Goal: Task Accomplishment & Management: Manage account settings

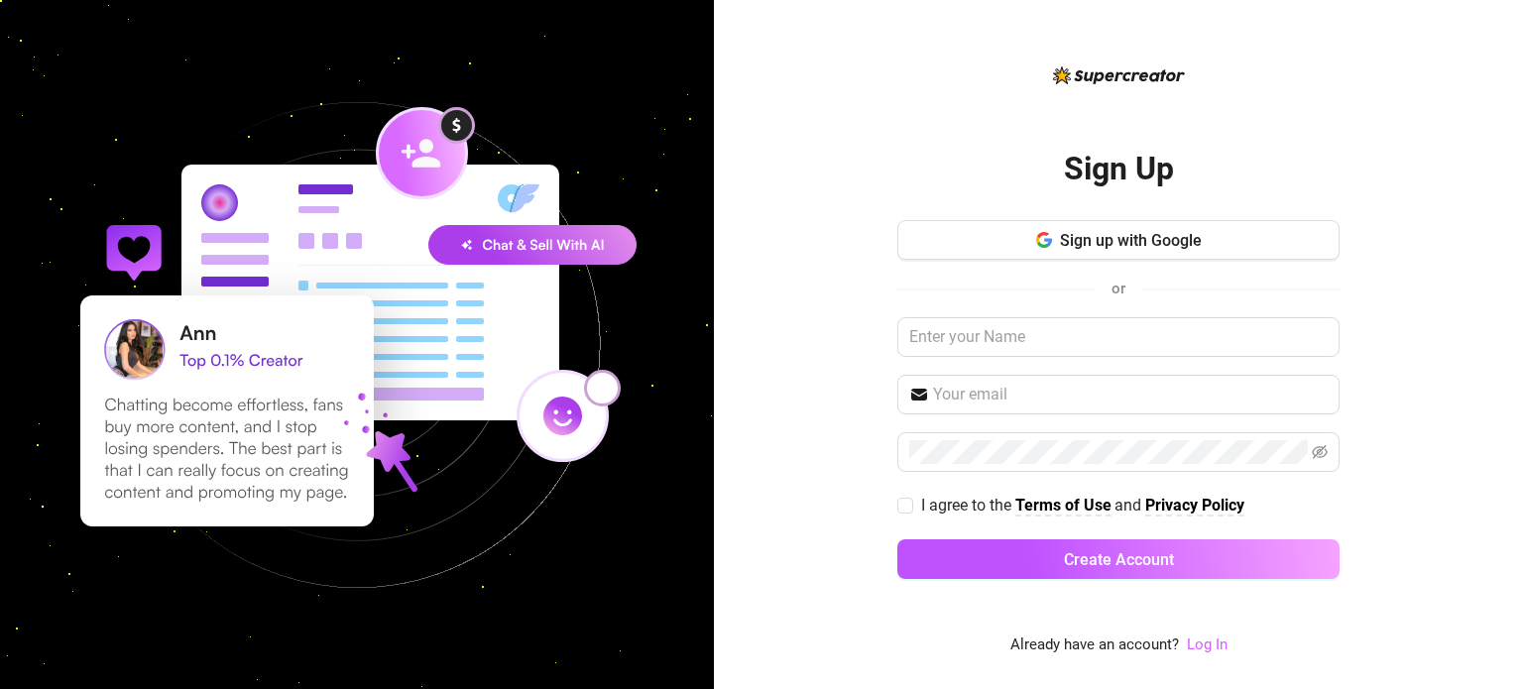
click at [1192, 637] on link "Log In" at bounding box center [1207, 645] width 41 height 18
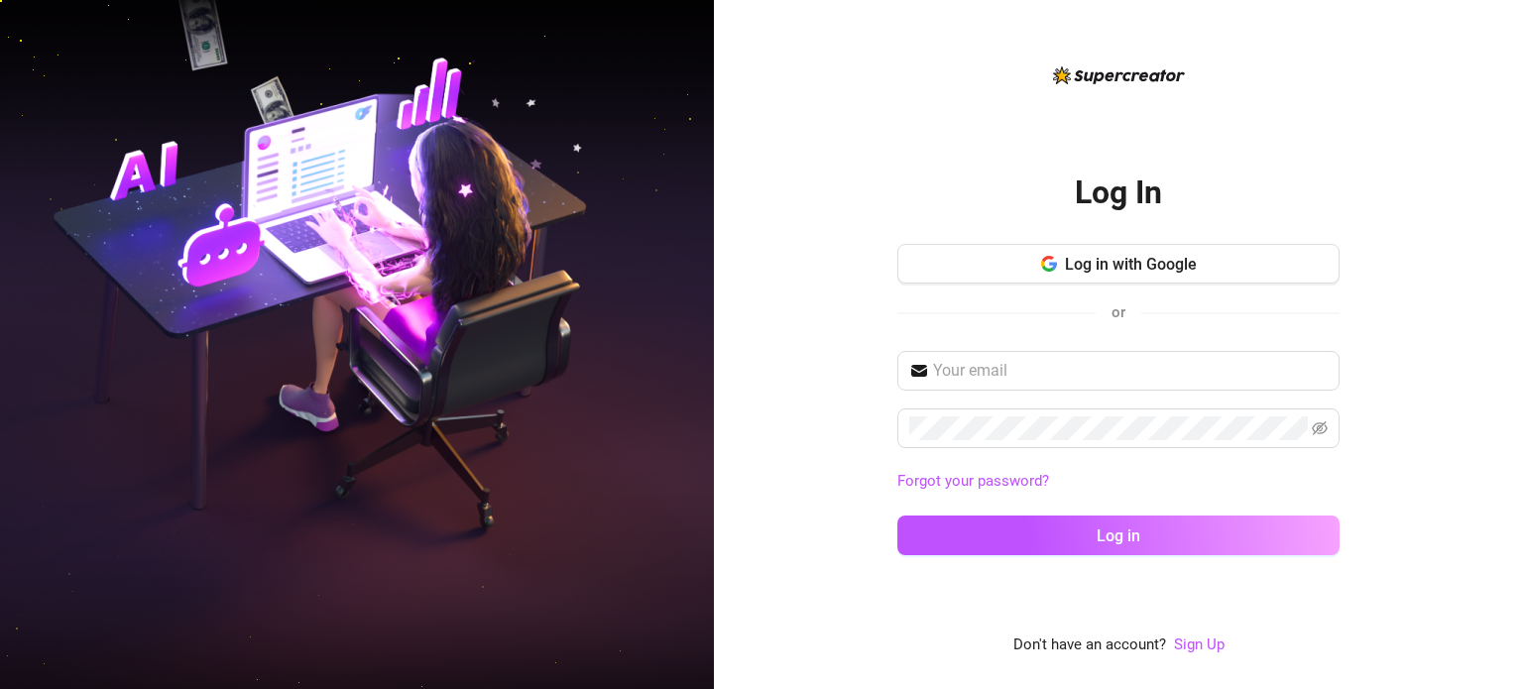
click at [1190, 635] on div "Log In Log in with Google or Forgot your password? Log in Don't have an account…" at bounding box center [1118, 360] width 442 height 594
click at [1191, 638] on link "Sign Up" at bounding box center [1199, 645] width 51 height 18
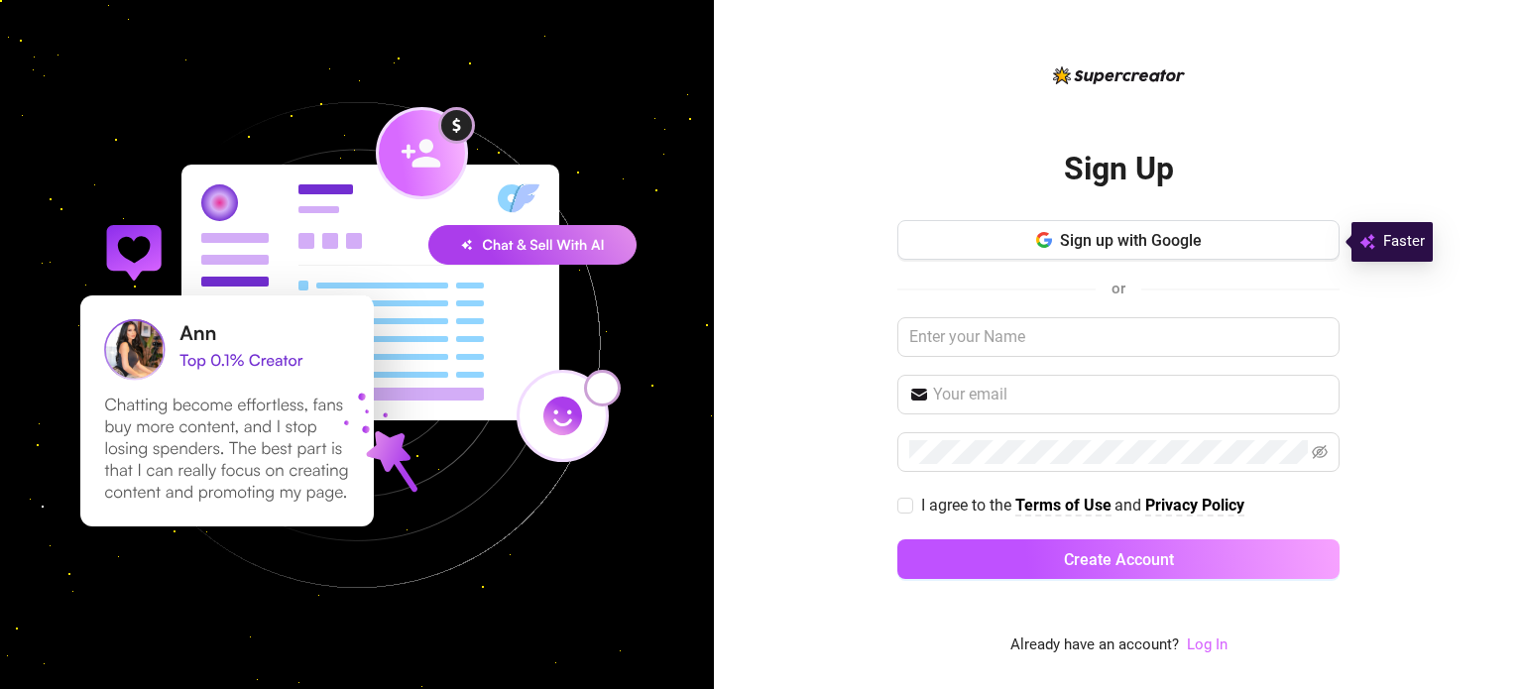
click at [1199, 638] on link "Log In" at bounding box center [1207, 645] width 41 height 18
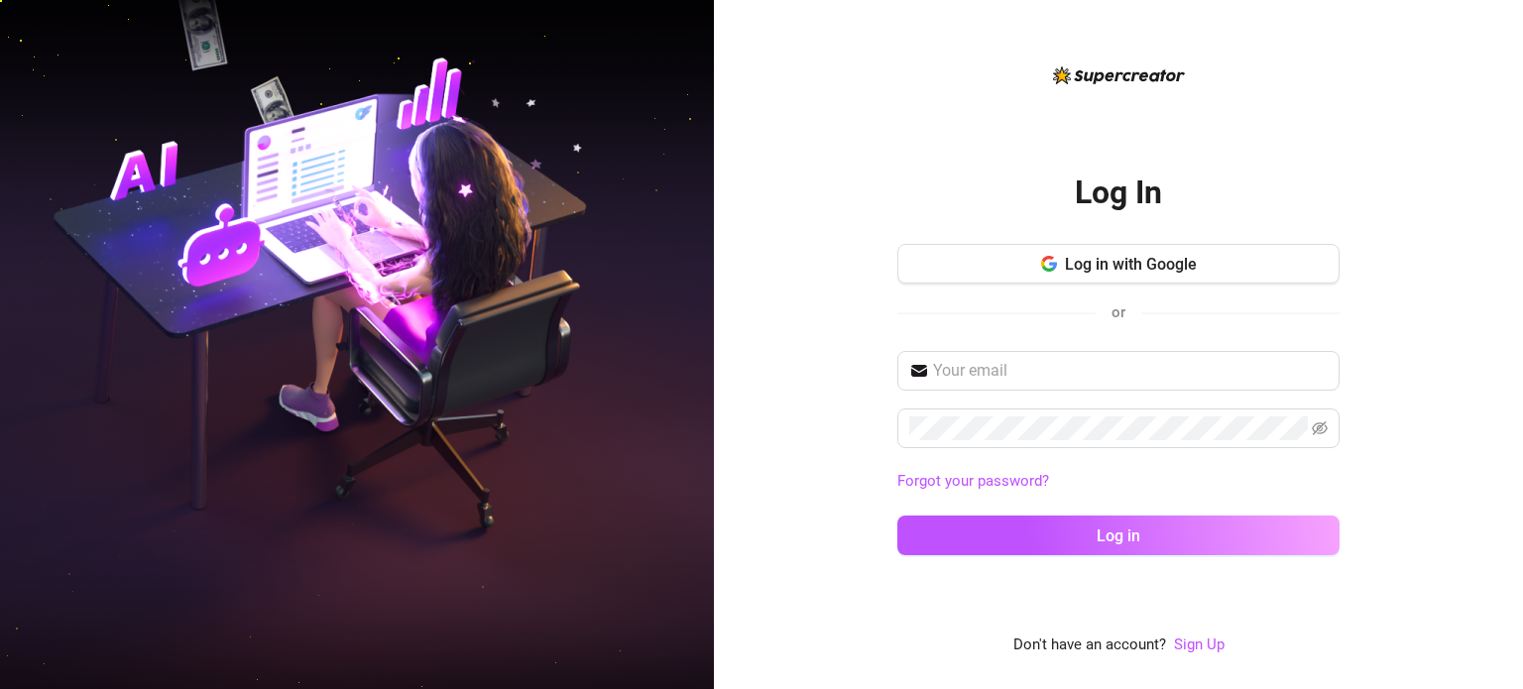
click at [1202, 634] on link "Sign Up" at bounding box center [1199, 646] width 51 height 24
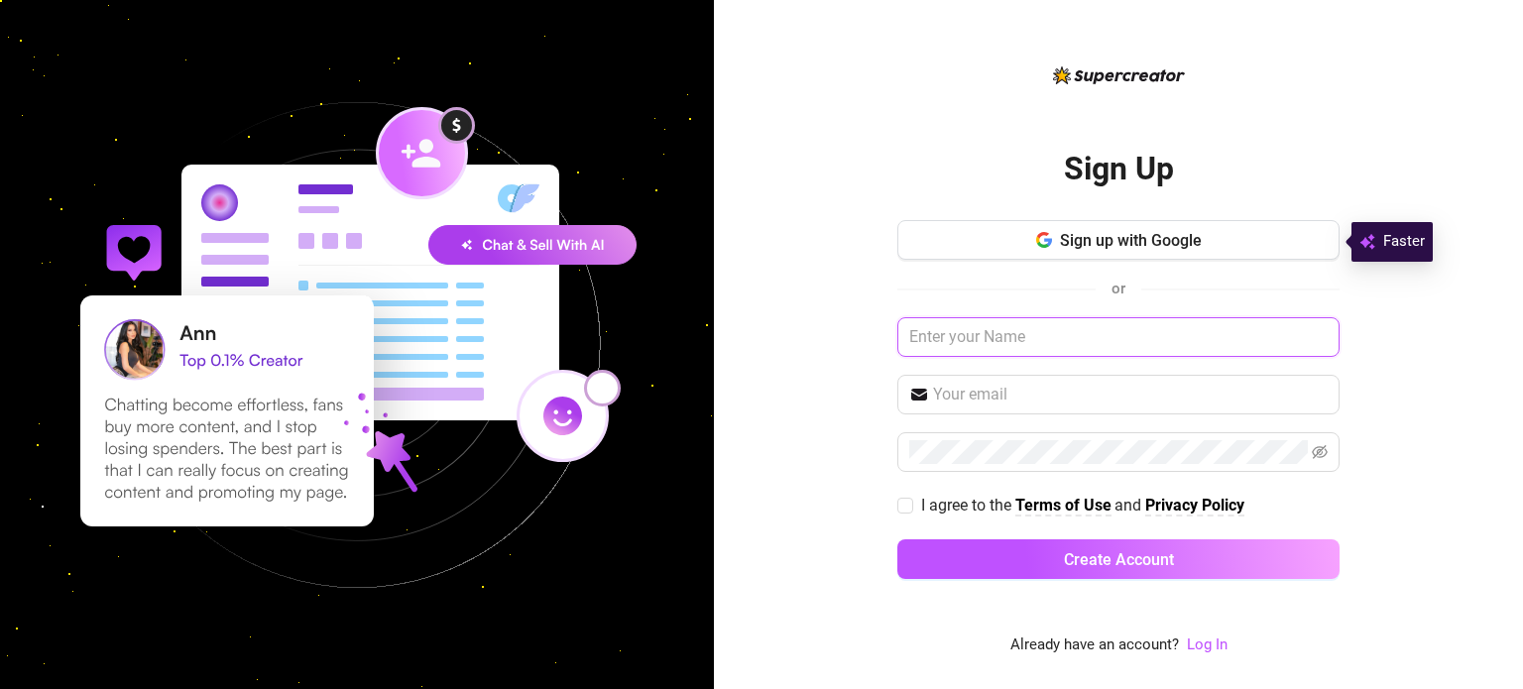
click at [973, 332] on input "text" at bounding box center [1118, 337] width 442 height 40
click at [999, 381] on span at bounding box center [1118, 395] width 442 height 40
click at [1134, 229] on button "Sign up with Google" at bounding box center [1118, 240] width 442 height 40
click at [1216, 641] on link "Log In" at bounding box center [1207, 645] width 41 height 18
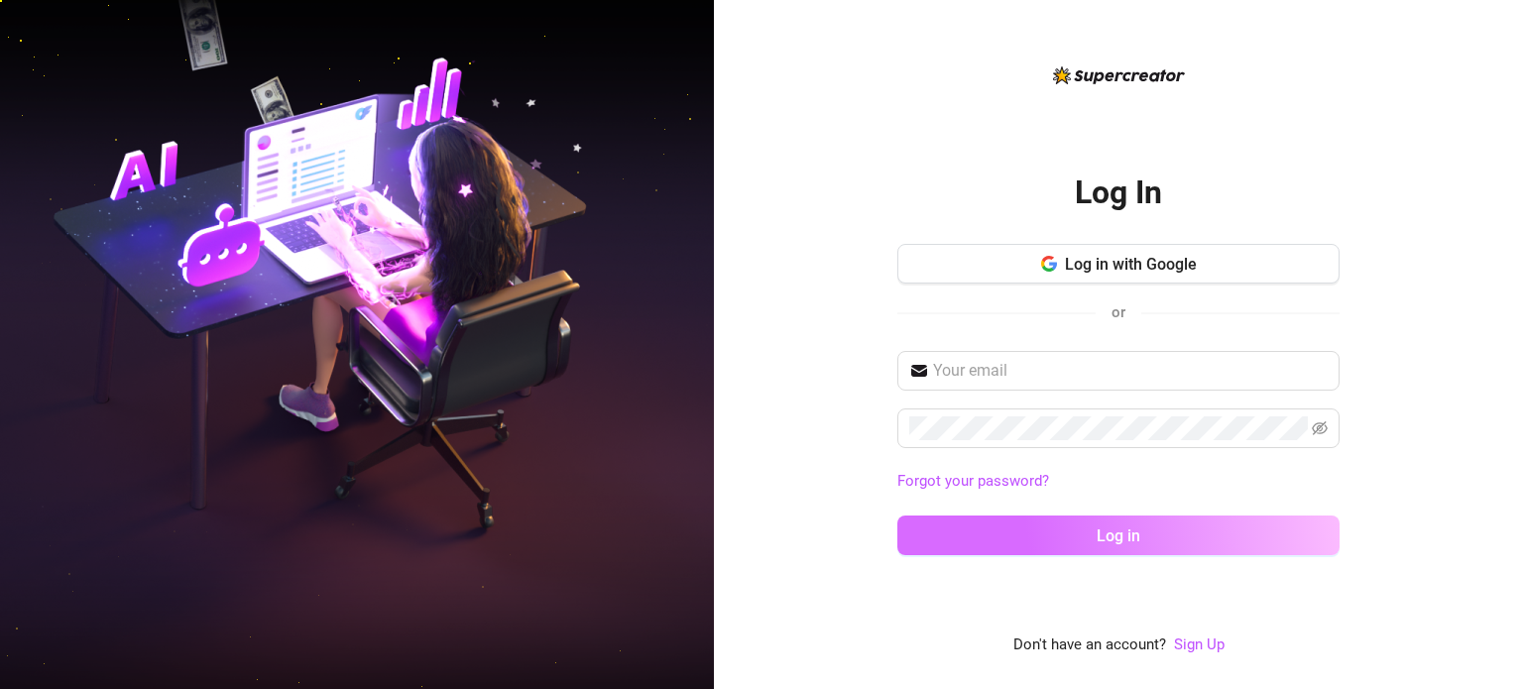
click at [1110, 522] on button "Log in" at bounding box center [1118, 536] width 442 height 40
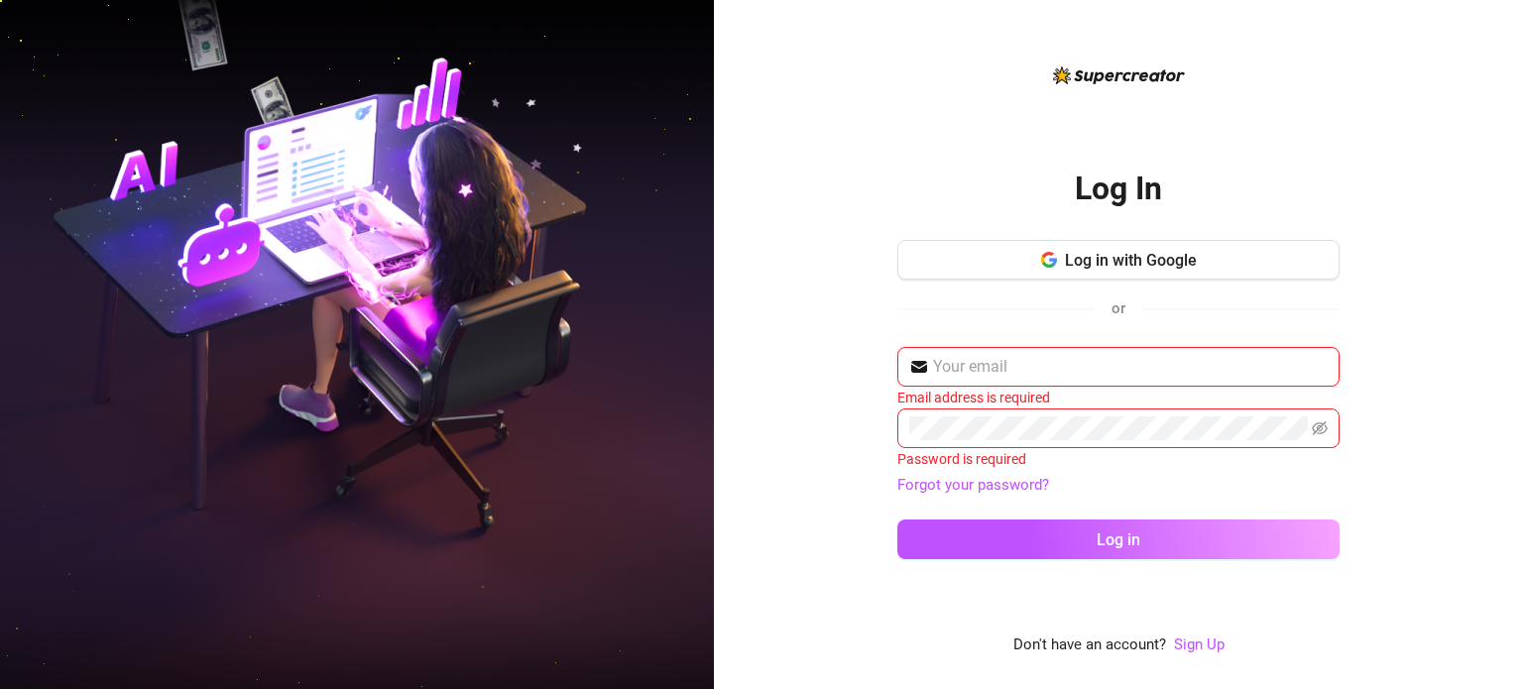
click at [1032, 375] on span at bounding box center [1118, 367] width 442 height 40
click at [1034, 370] on input "text" at bounding box center [1130, 367] width 395 height 24
type input "contacto@agenciamarkero.com"
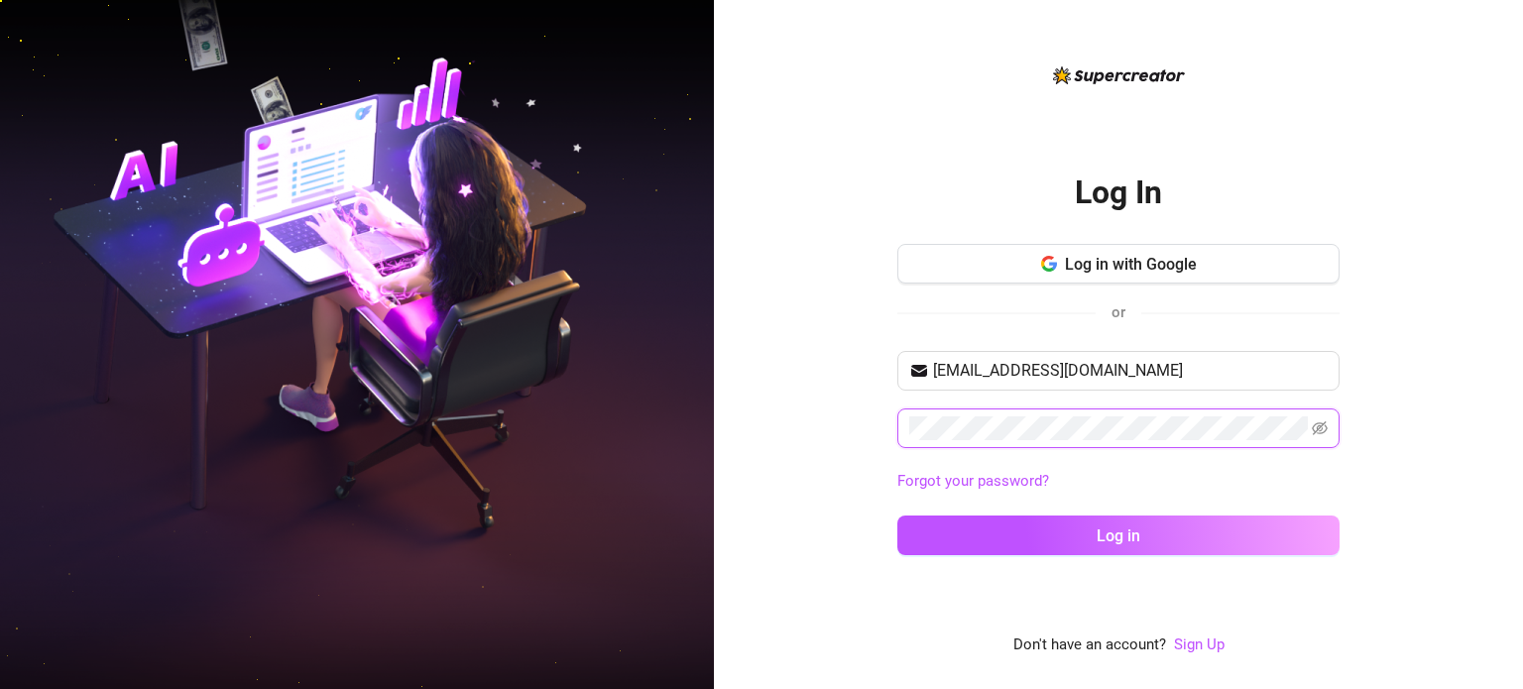
click at [897, 516] on button "Log in" at bounding box center [1118, 536] width 442 height 40
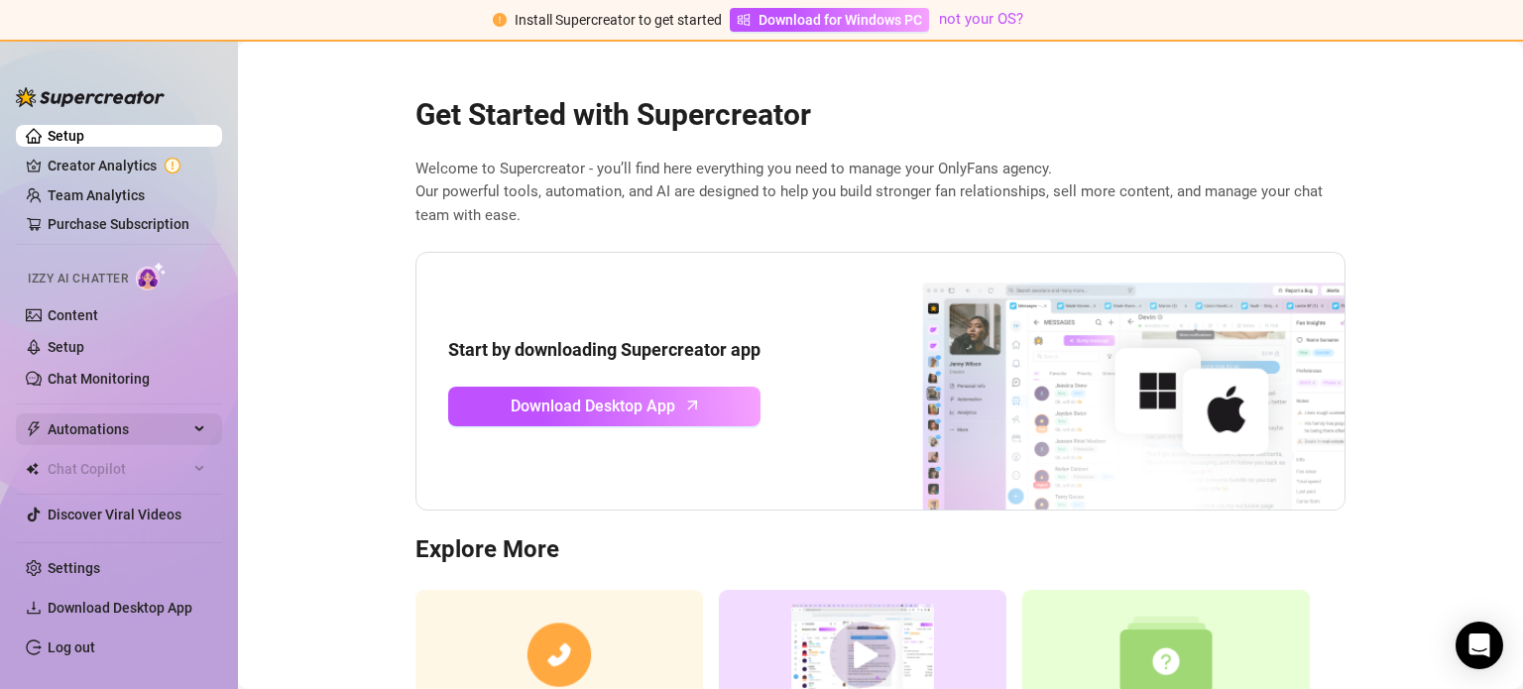
click at [149, 418] on span "Automations" at bounding box center [118, 429] width 141 height 32
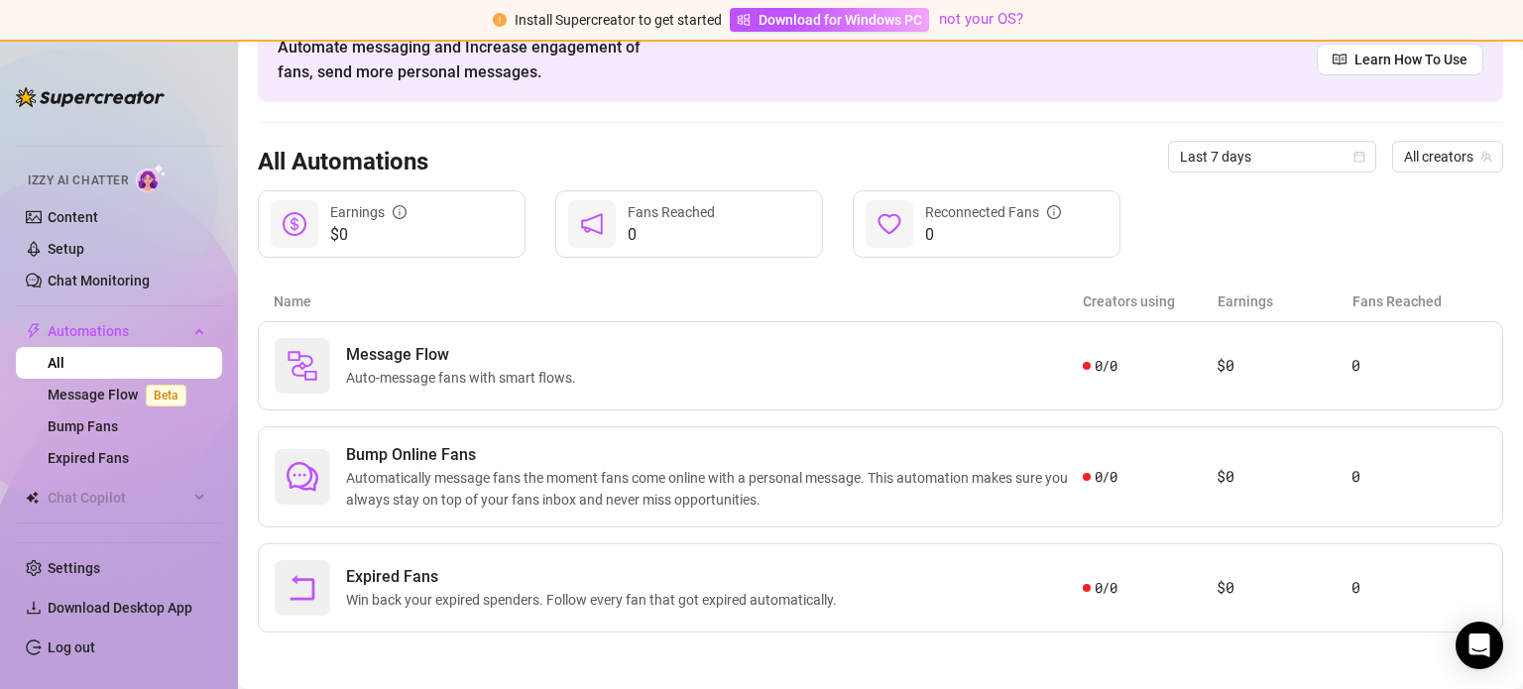
scroll to position [18, 0]
drag, startPoint x: 68, startPoint y: 187, endPoint x: 73, endPoint y: 201, distance: 14.7
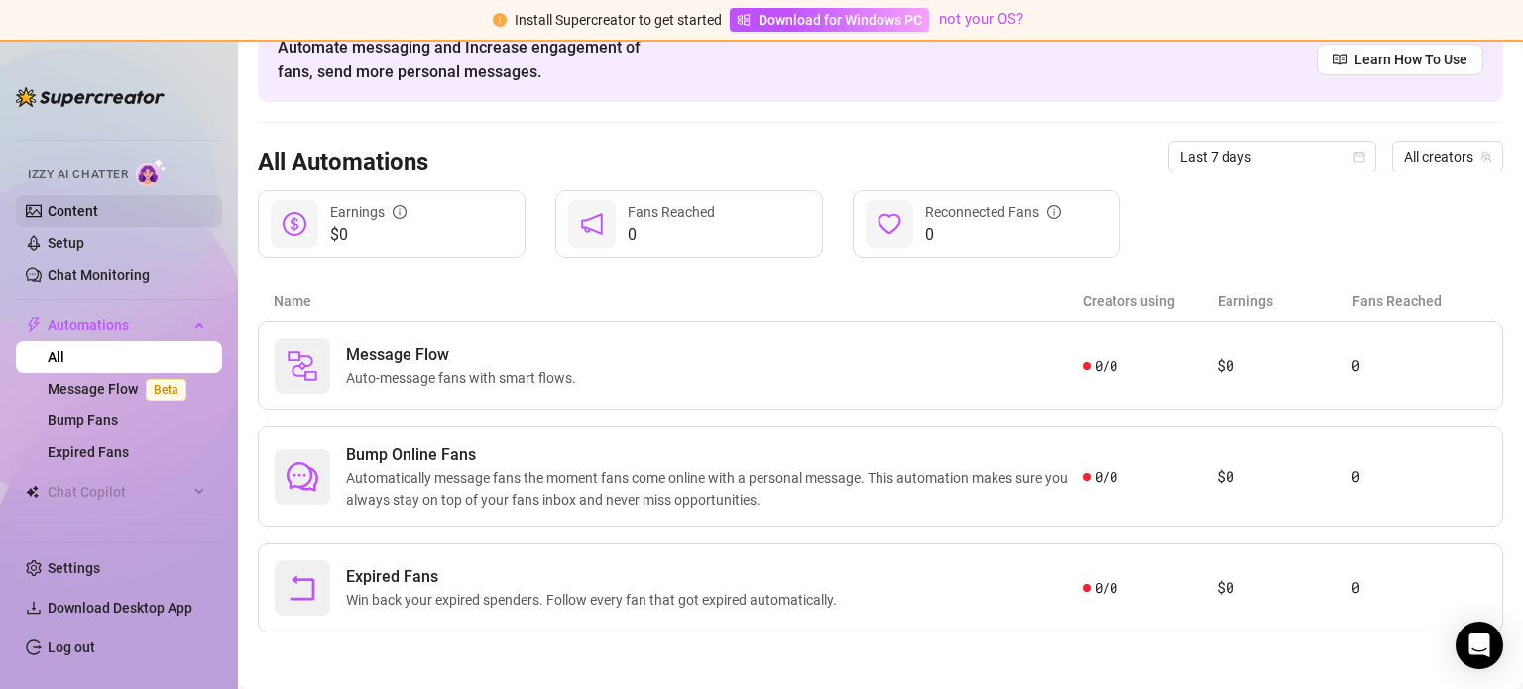
click at [69, 189] on div "Izzy AI Chatter" at bounding box center [117, 172] width 210 height 45
click at [81, 213] on link "Content" at bounding box center [73, 211] width 51 height 16
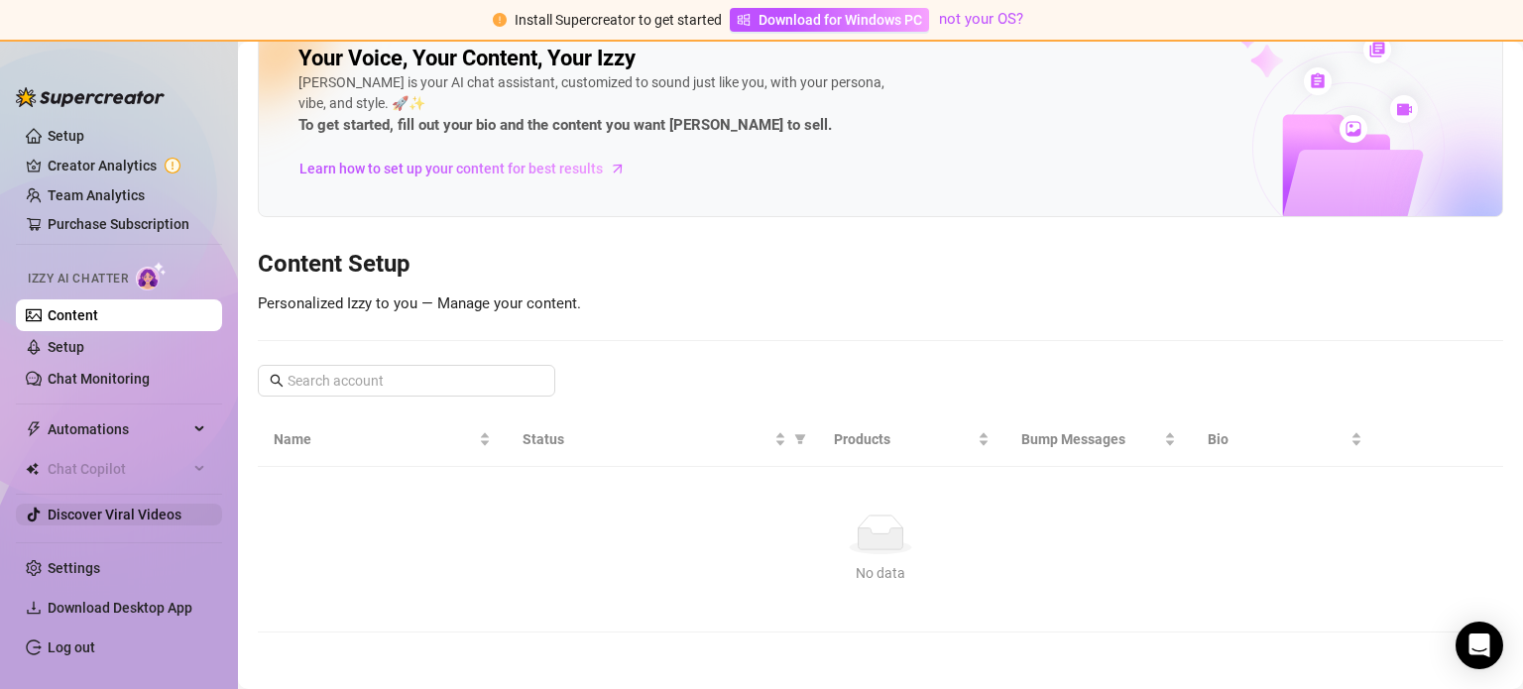
click at [100, 507] on link "Discover Viral Videos" at bounding box center [115, 515] width 134 height 16
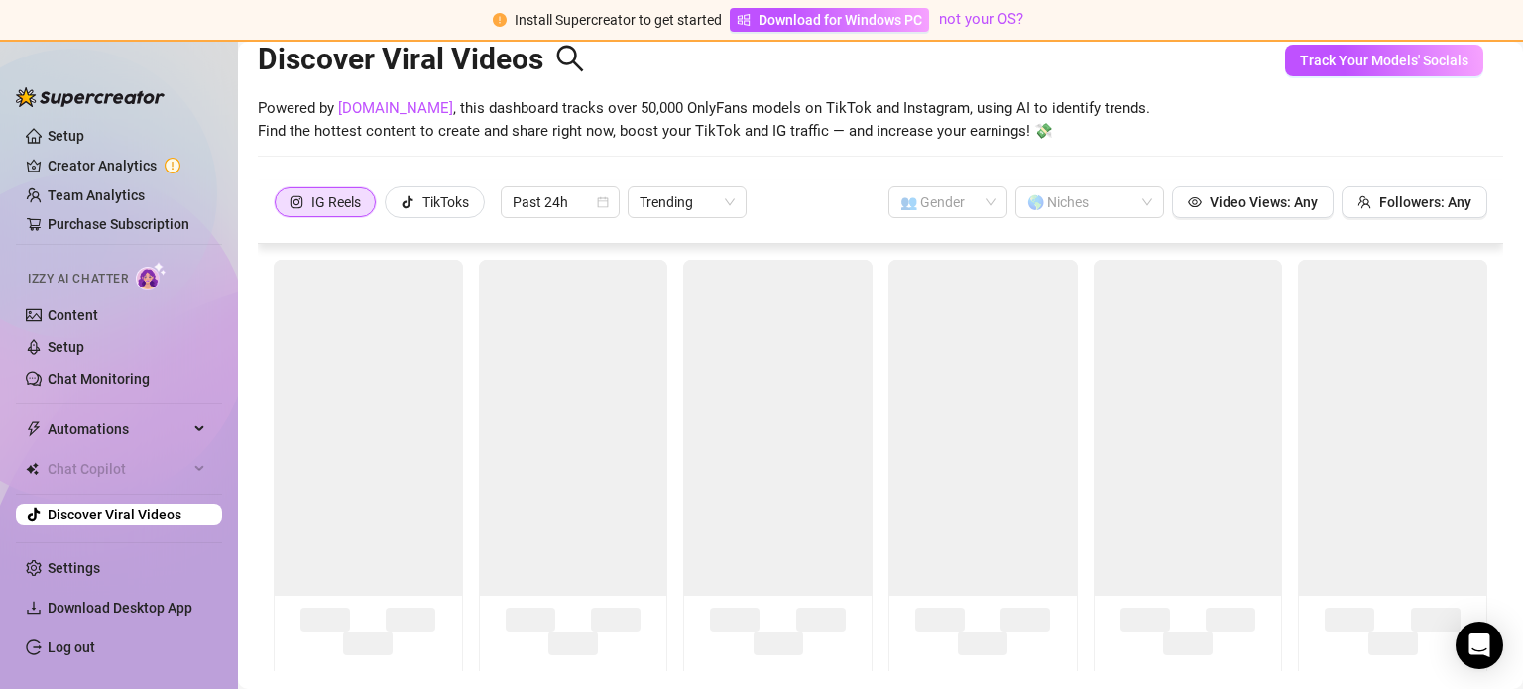
scroll to position [84, 0]
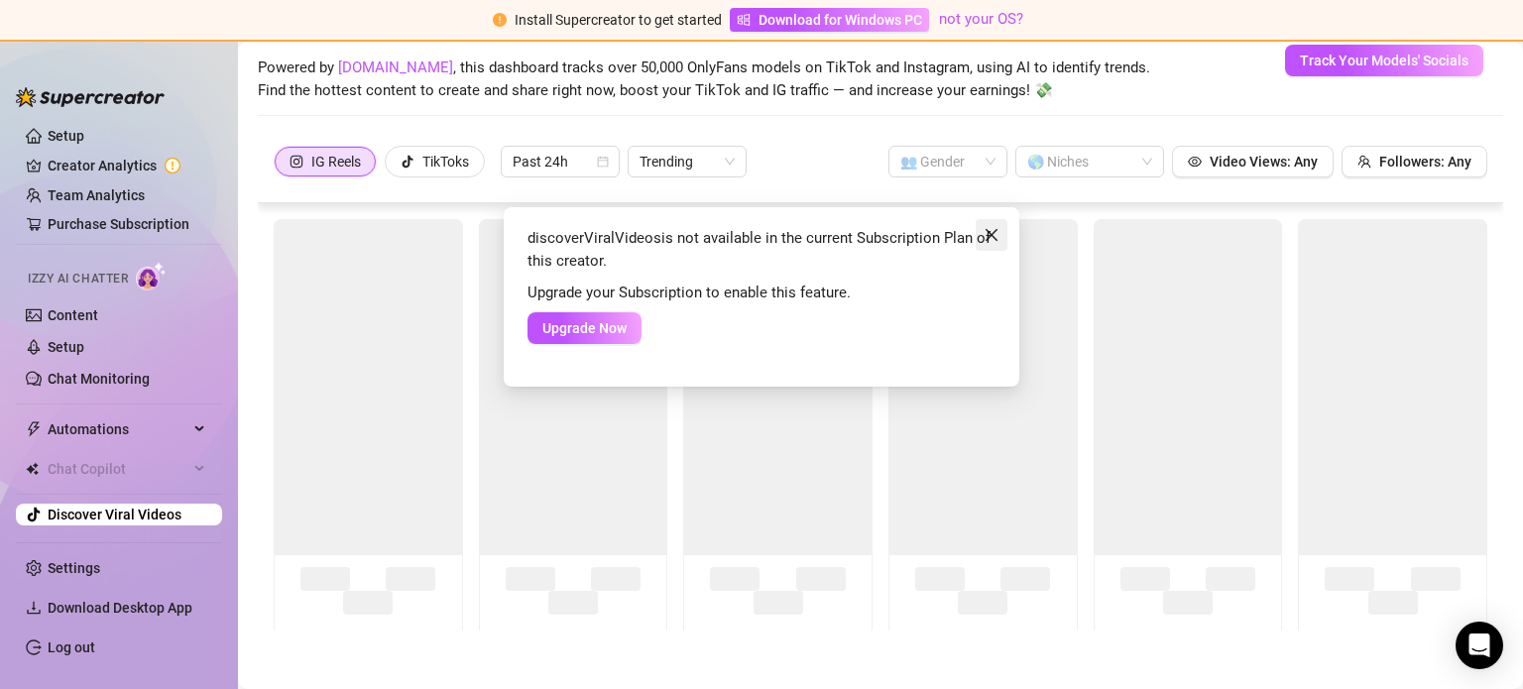
click at [980, 242] on button "Close" at bounding box center [992, 235] width 32 height 32
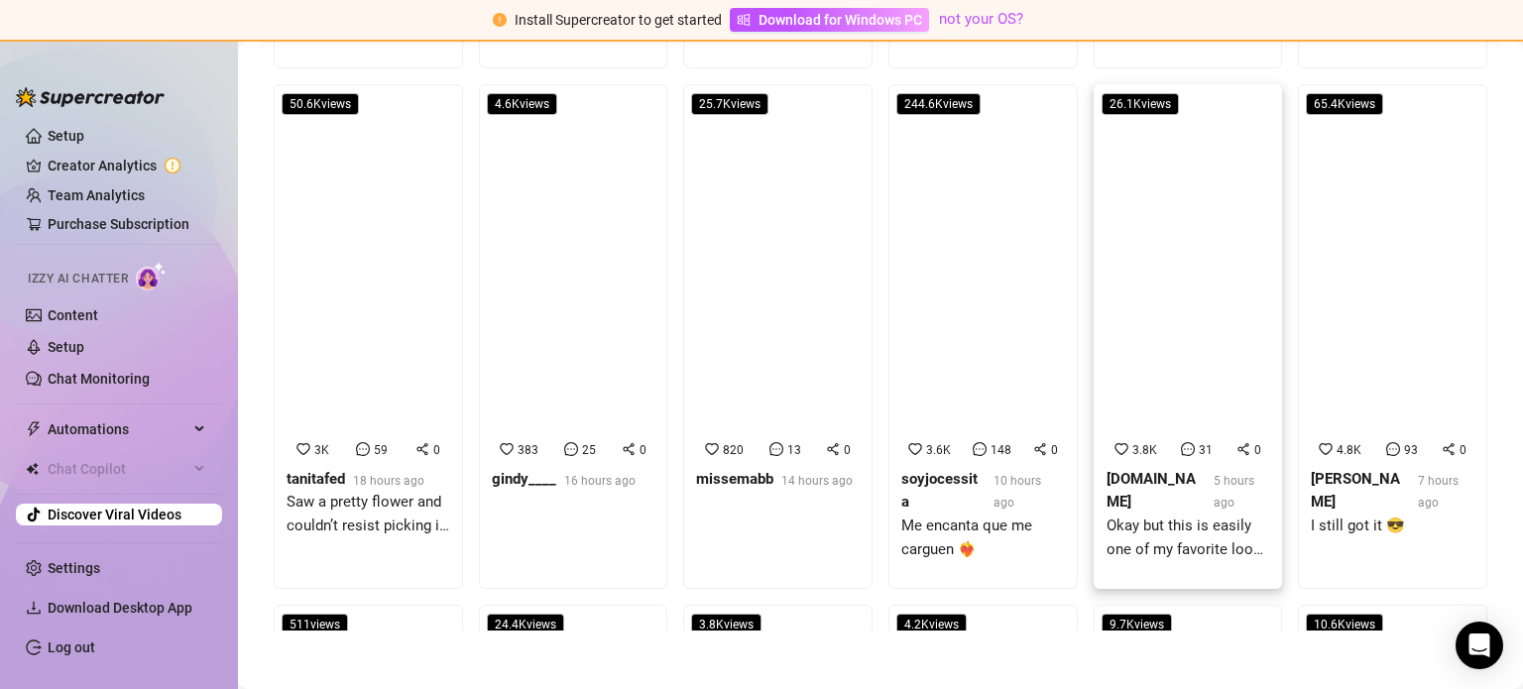
scroll to position [3164, 0]
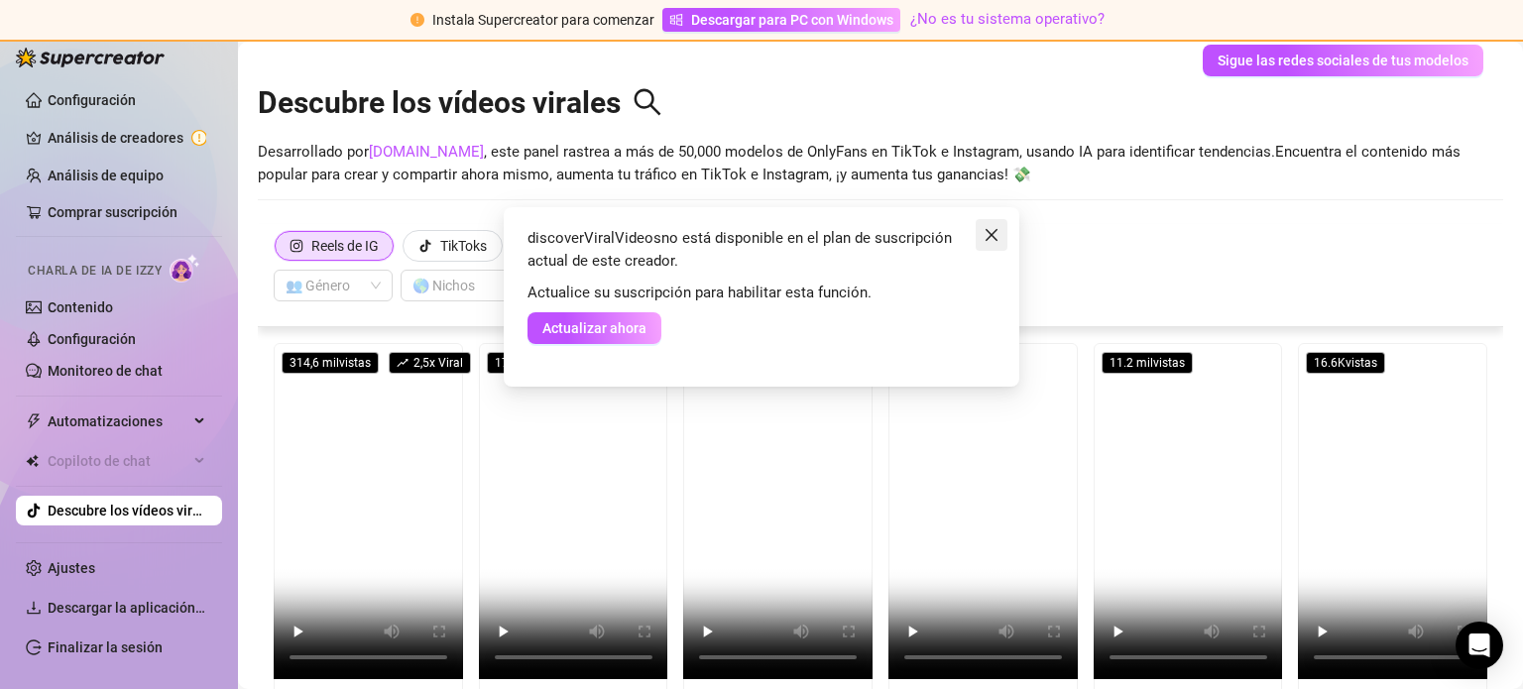
click at [982, 233] on span "Cerca" at bounding box center [992, 235] width 32 height 16
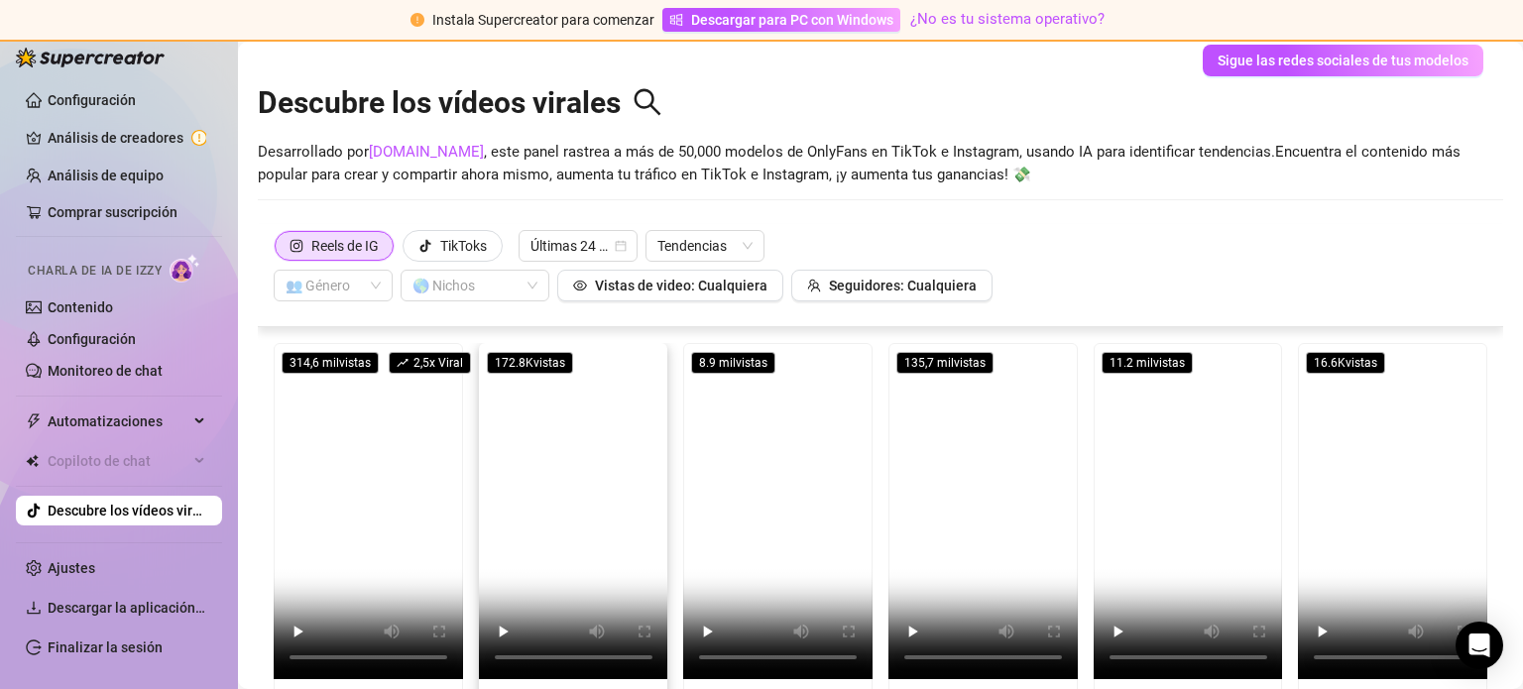
scroll to position [99, 0]
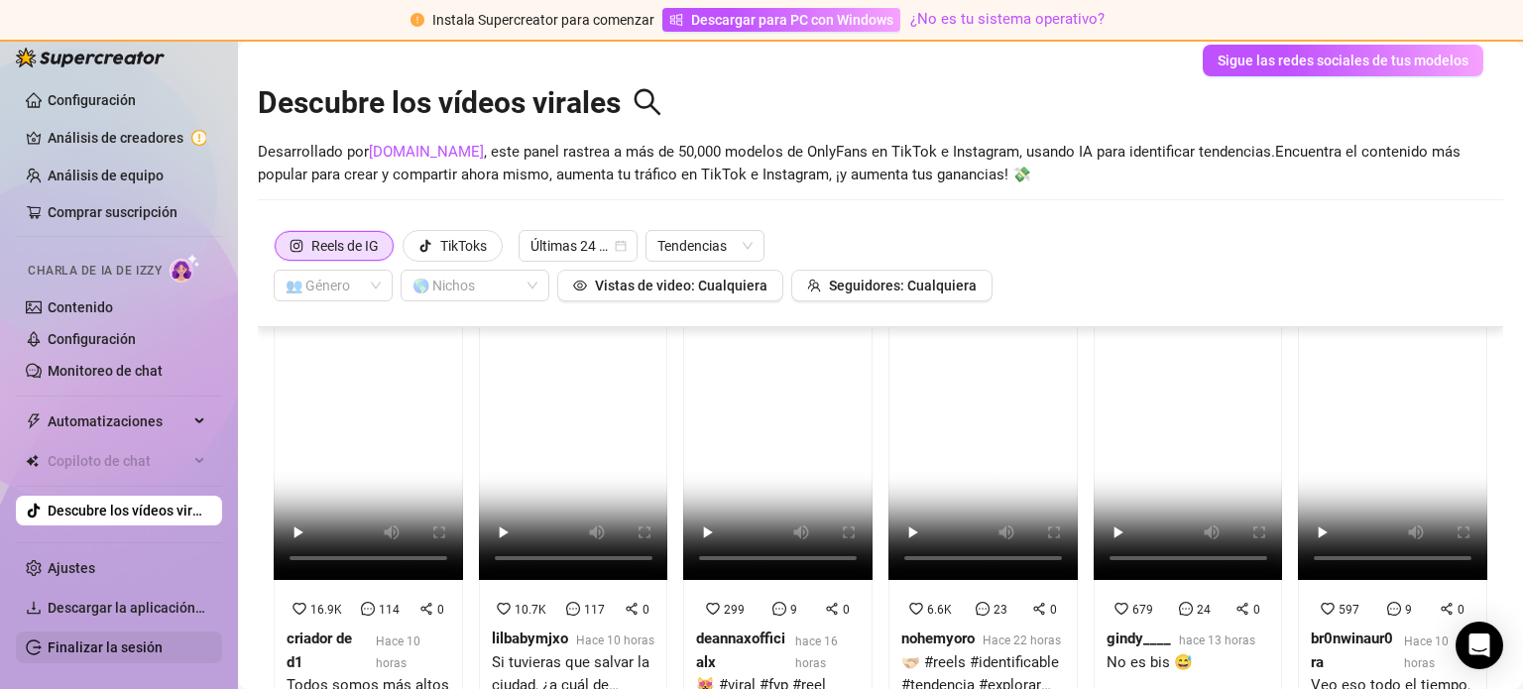
click at [67, 640] on link "Finalizar la sesión" at bounding box center [105, 648] width 115 height 16
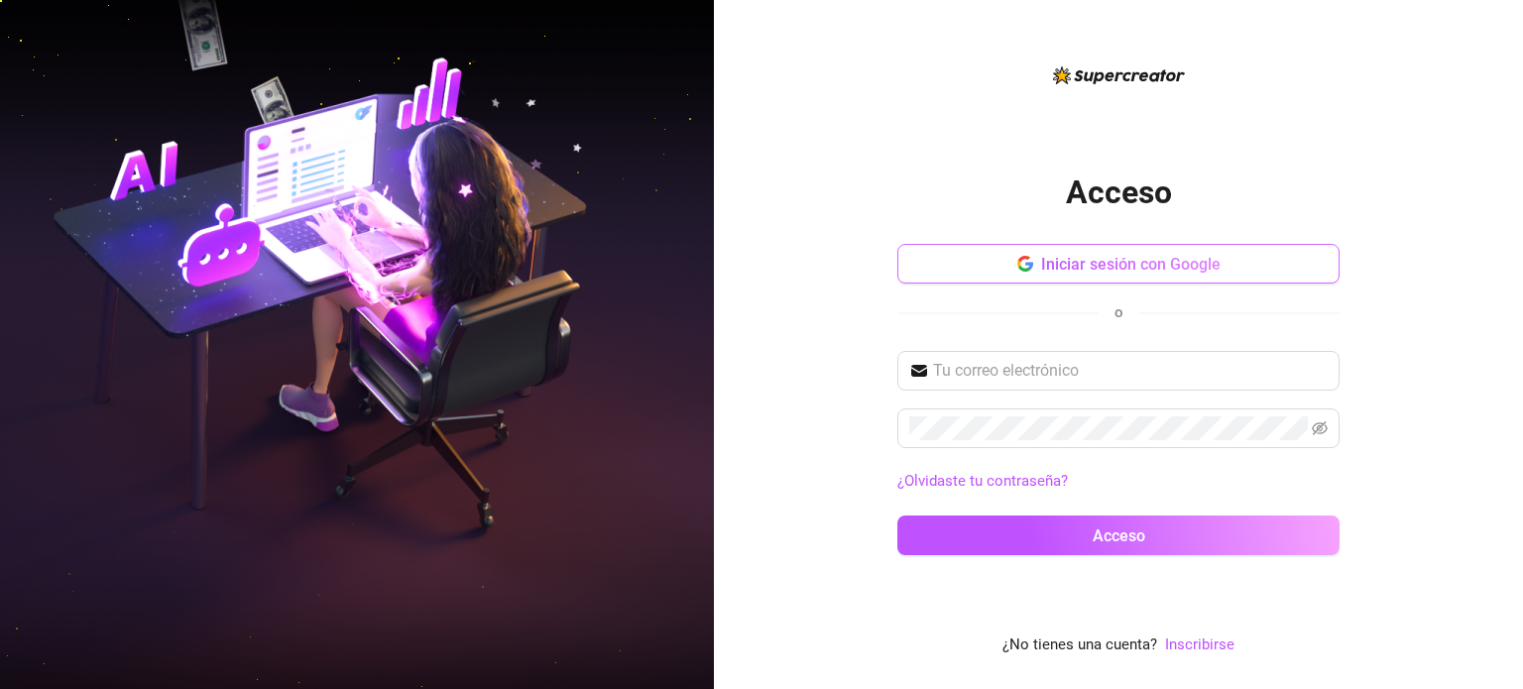
click at [1120, 268] on font "Iniciar sesión con Google" at bounding box center [1130, 264] width 179 height 19
